Goal: Find specific page/section: Find specific page/section

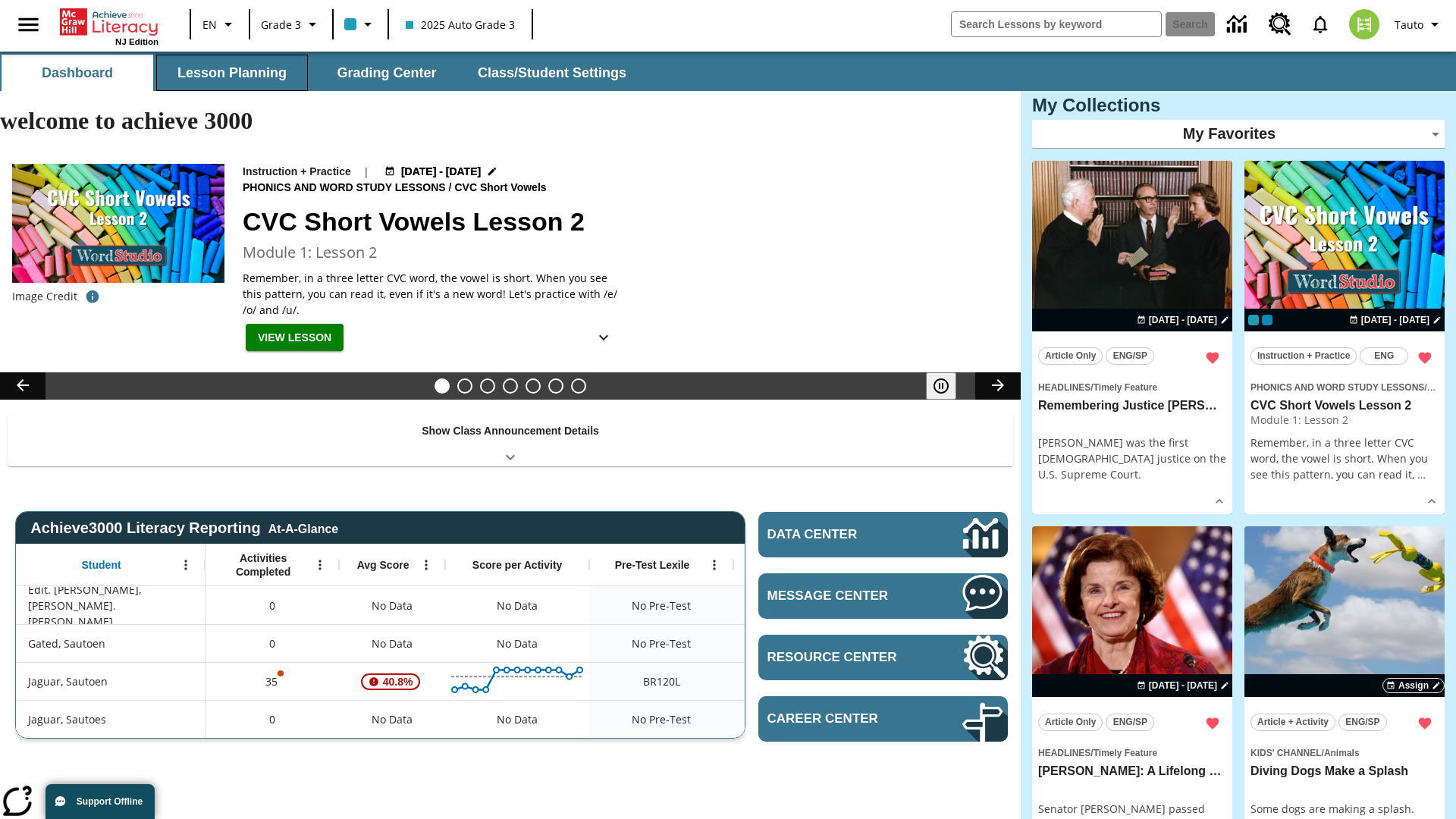
click at [232, 72] on button "Lesson Planning" at bounding box center [232, 73] width 152 height 37
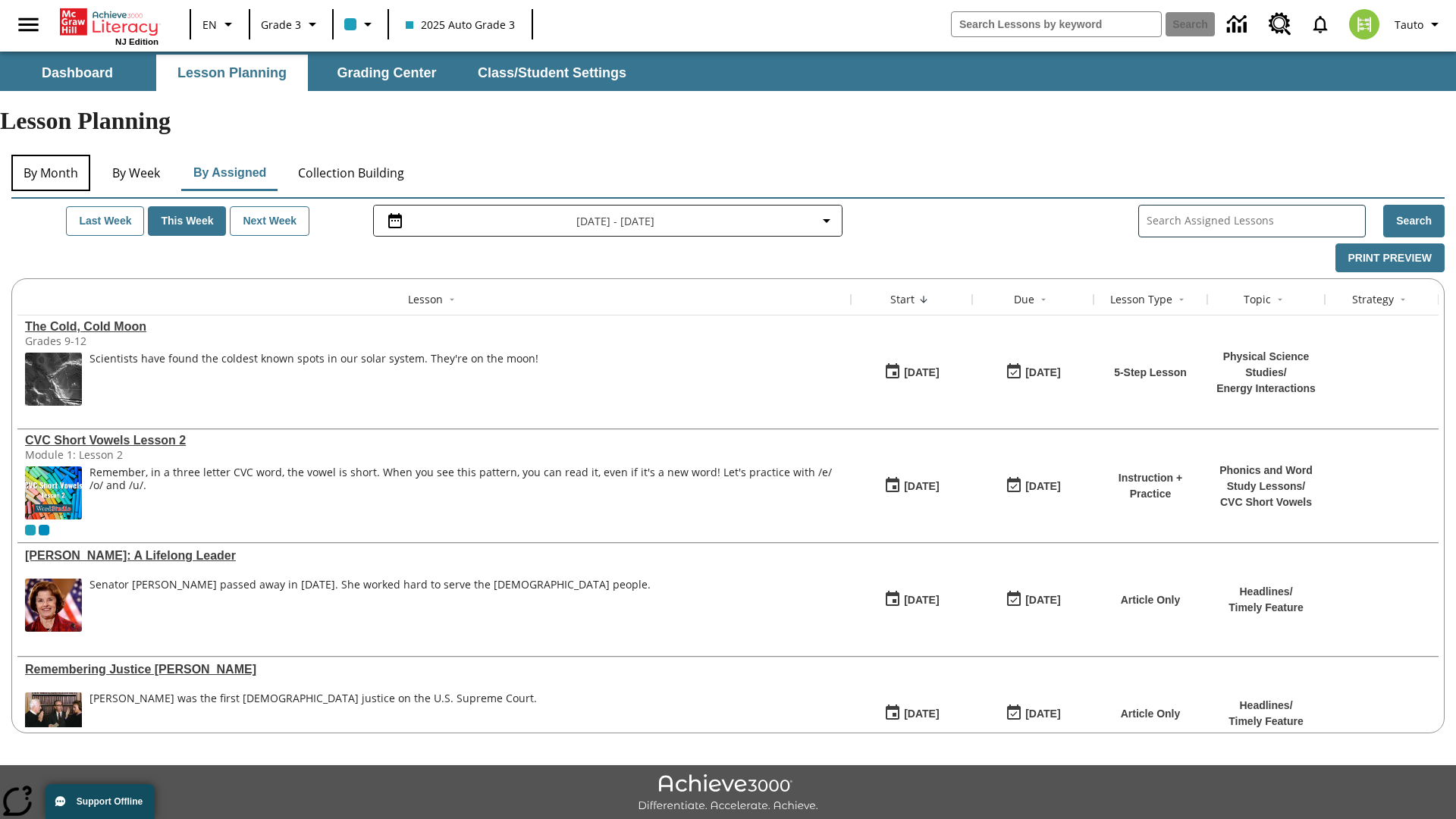
click at [51, 154] on button "By Month" at bounding box center [51, 173] width 79 height 37
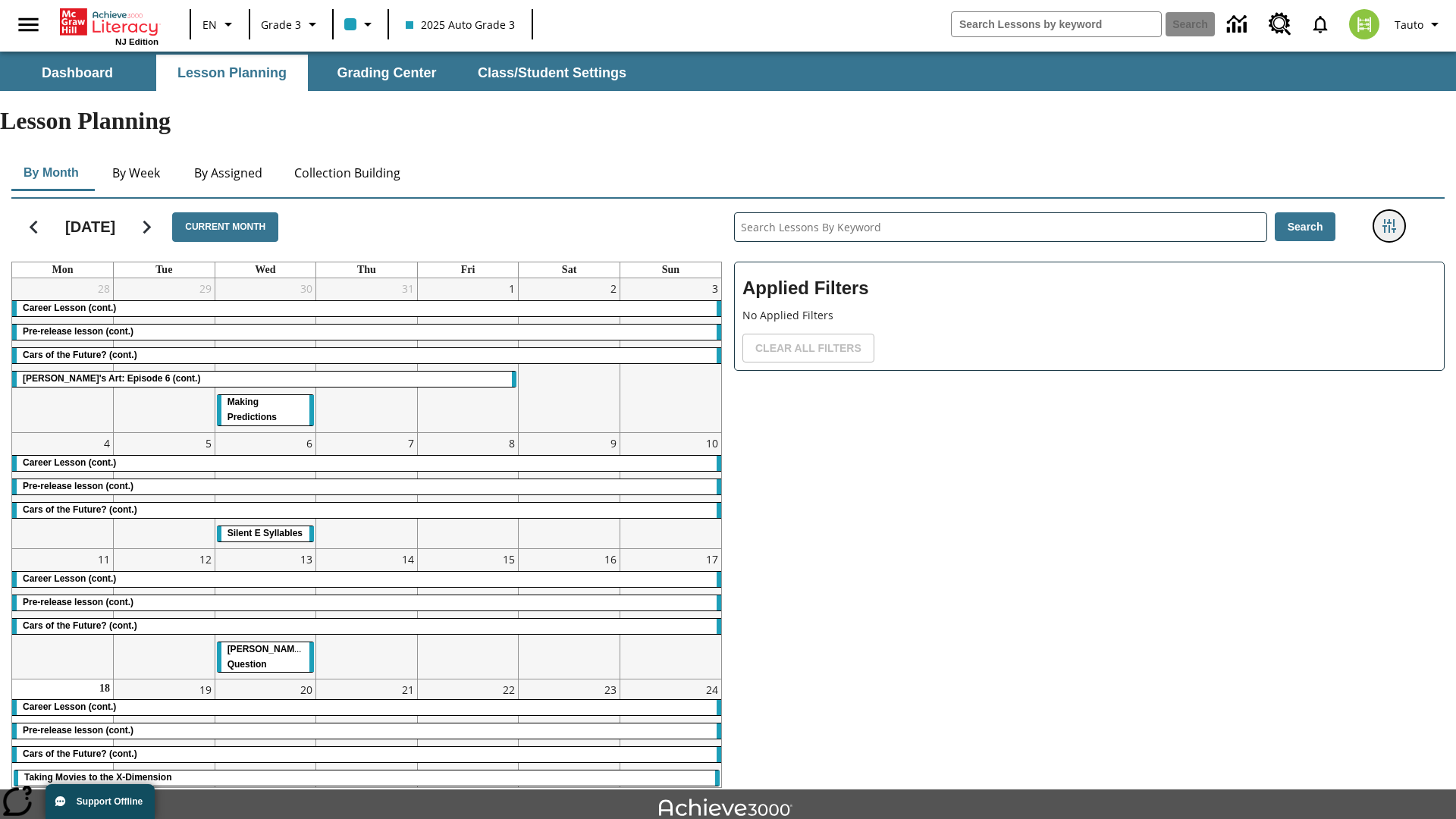
click at [1388, 219] on icon "Filters Side menu" at bounding box center [1389, 226] width 14 height 14
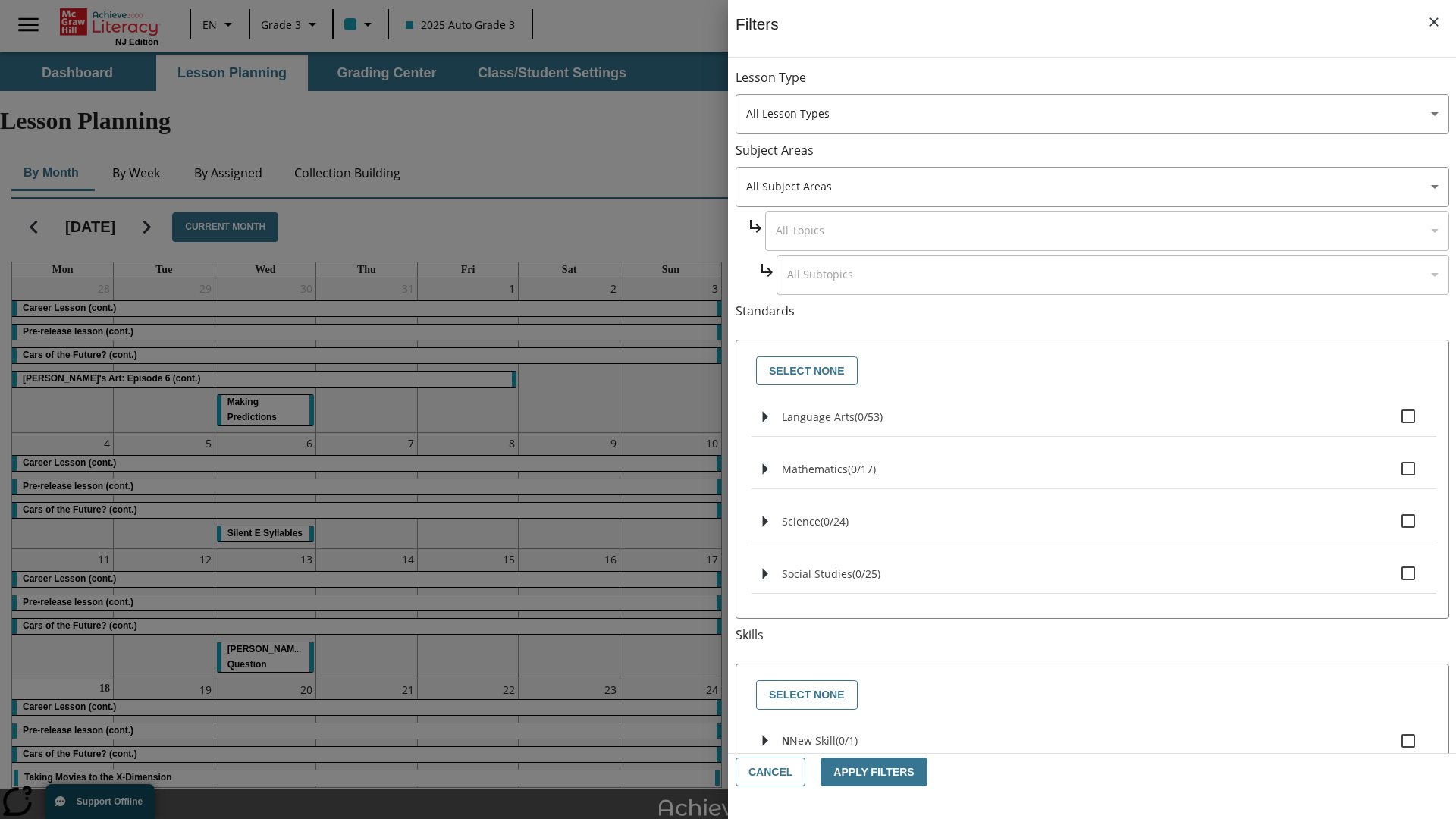
scroll to position [3, 0]
click at [764, 736] on icon "Select skills" at bounding box center [765, 737] width 5 height 11
click at [769, 772] on button "Cancel" at bounding box center [770, 772] width 70 height 30
click at [109, 20] on icon "Home" at bounding box center [112, 22] width 101 height 27
